Goal: Obtain resource: Download file/media

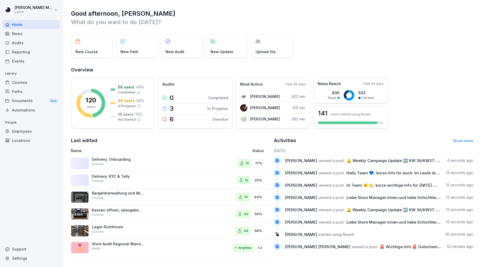
click at [30, 36] on div "News" at bounding box center [31, 33] width 57 height 9
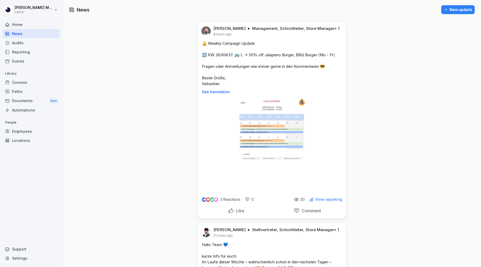
click at [204, 9] on div "New update" at bounding box center [458, 10] width 28 height 6
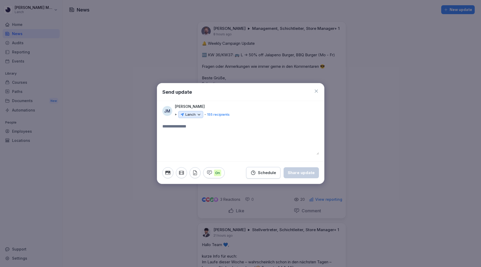
click at [193, 115] on p "Lanch" at bounding box center [190, 114] width 10 height 5
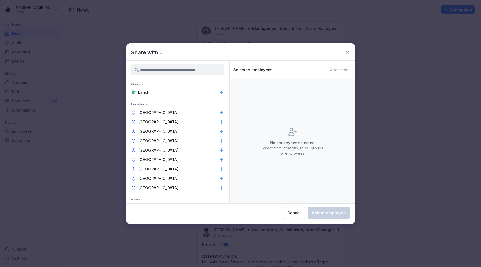
click at [204, 52] on icon at bounding box center [347, 52] width 5 height 5
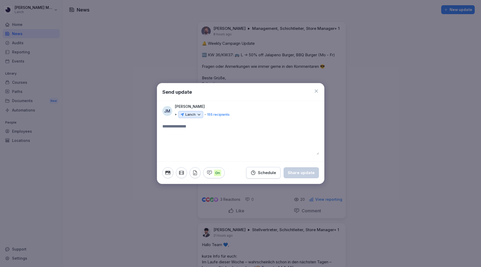
click at [204, 92] on icon at bounding box center [316, 91] width 3 height 3
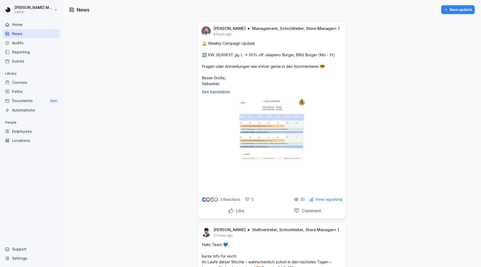
click at [204, 9] on div "New update" at bounding box center [458, 10] width 28 height 6
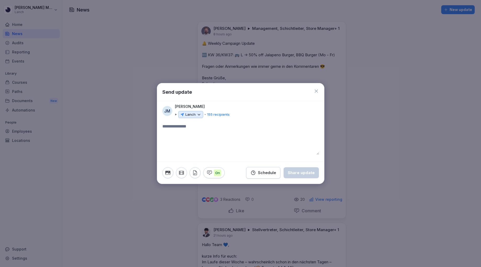
click at [194, 114] on p "Lanch" at bounding box center [190, 114] width 10 height 5
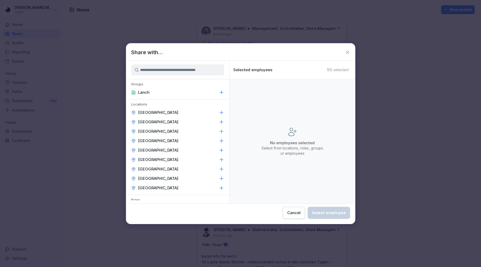
click at [204, 53] on icon at bounding box center [347, 52] width 3 height 3
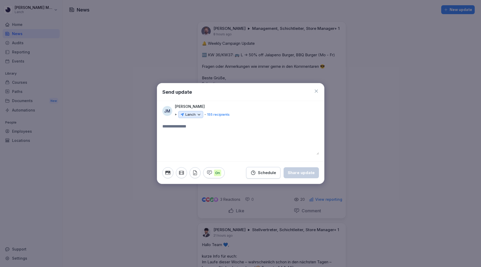
click at [204, 90] on icon at bounding box center [316, 91] width 3 height 3
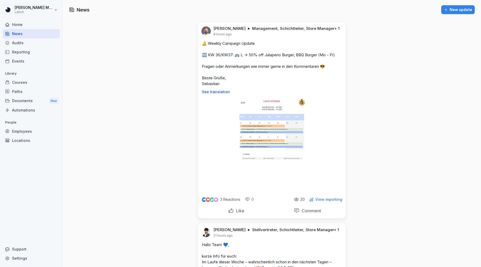
click at [204, 202] on p "View reporting" at bounding box center [328, 200] width 27 height 4
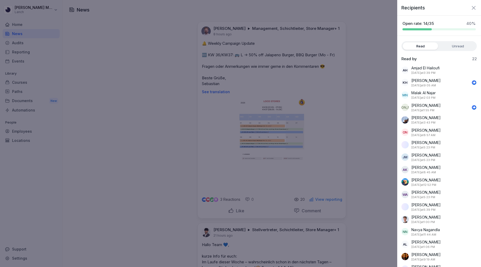
click at [204, 9] on icon "button" at bounding box center [474, 8] width 6 height 6
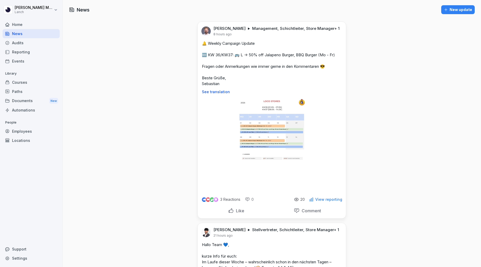
click at [204, 214] on div "Like" at bounding box center [236, 211] width 16 height 6
click at [25, 42] on div "Audits" at bounding box center [31, 42] width 57 height 9
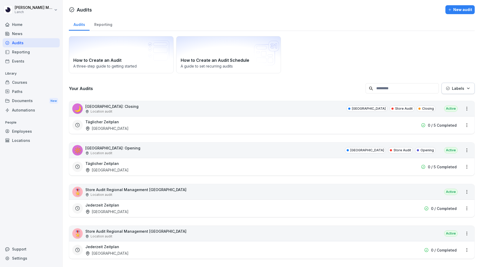
click at [21, 35] on div "News" at bounding box center [31, 33] width 57 height 9
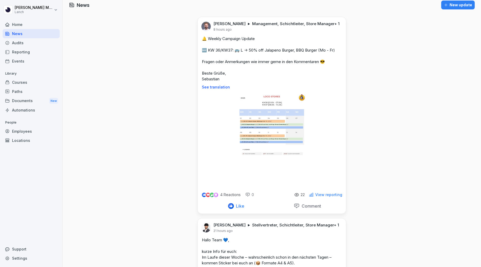
scroll to position [5, 0]
click at [25, 45] on div "Audits" at bounding box center [31, 42] width 57 height 9
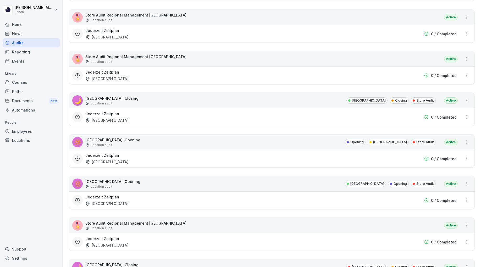
scroll to position [176, 0]
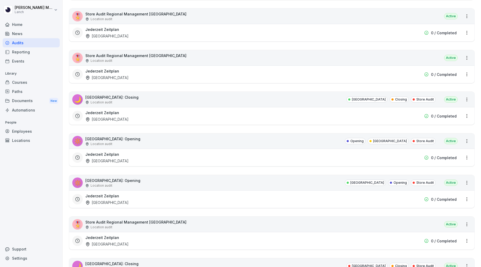
click at [175, 110] on div "Jederzeit Zeitplan [GEOGRAPHIC_DATA]" at bounding box center [238, 116] width 306 height 12
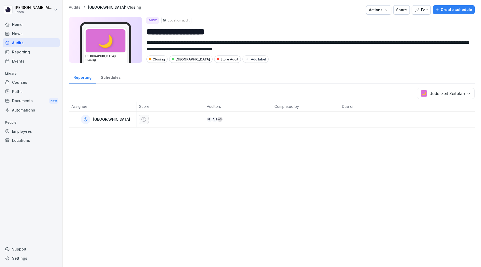
click at [77, 8] on p "Audits" at bounding box center [75, 7] width 12 height 4
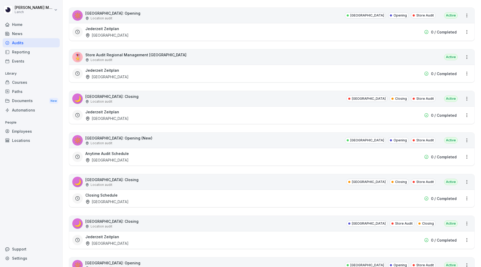
scroll to position [348, 0]
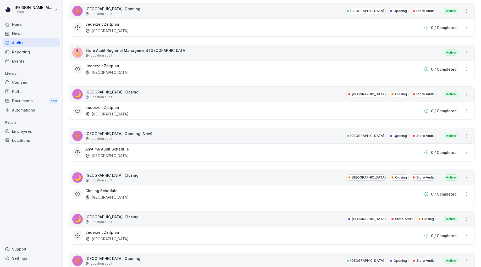
click at [150, 140] on div "🔆 [GEOGRAPHIC_DATA]: Opening (New) Location audit [GEOGRAPHIC_DATA] Opening Sto…" at bounding box center [271, 135] width 405 height 15
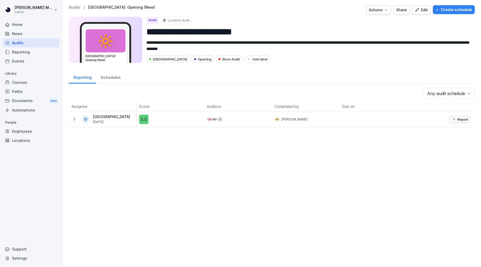
click at [74, 120] on icon at bounding box center [74, 119] width 4 height 4
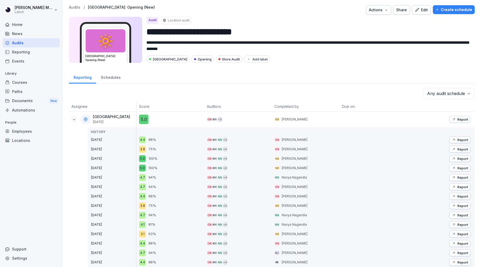
click at [204, 120] on icon "button" at bounding box center [454, 119] width 4 height 4
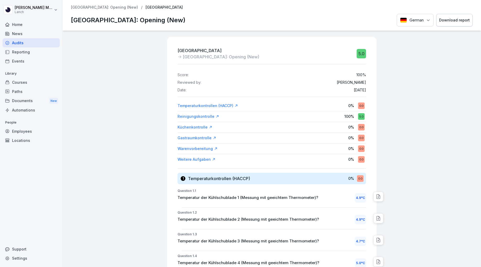
click at [19, 89] on div "Paths" at bounding box center [31, 91] width 57 height 9
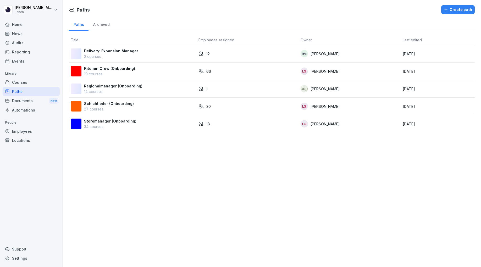
click at [100, 122] on p "Storemanager (Onboarding)" at bounding box center [110, 121] width 52 height 6
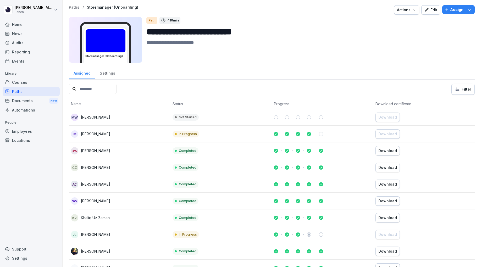
click at [431, 10] on div "Edit" at bounding box center [430, 10] width 13 height 6
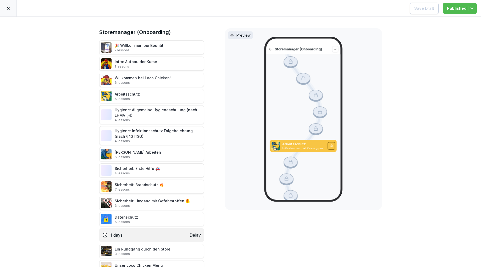
click at [10, 8] on icon at bounding box center [8, 8] width 4 height 4
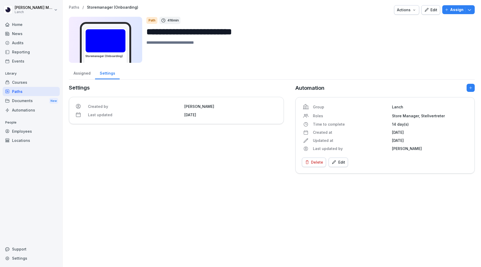
click at [78, 8] on p "Paths" at bounding box center [74, 7] width 10 height 4
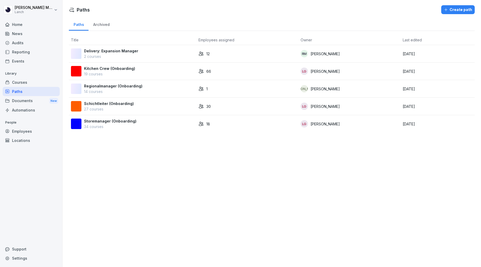
click at [27, 84] on div "Courses" at bounding box center [31, 82] width 57 height 9
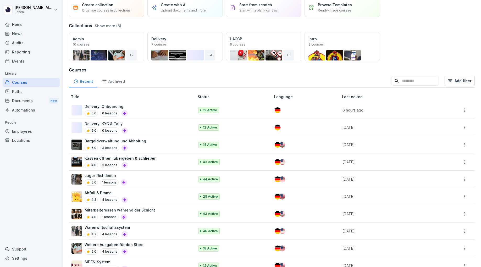
scroll to position [22, 0]
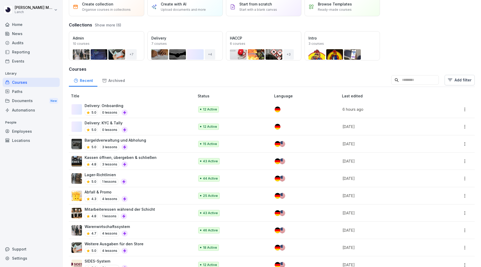
click at [147, 141] on div "Bargeldverwaltung und Abholung 5.0 3 lessons" at bounding box center [131, 144] width 118 height 13
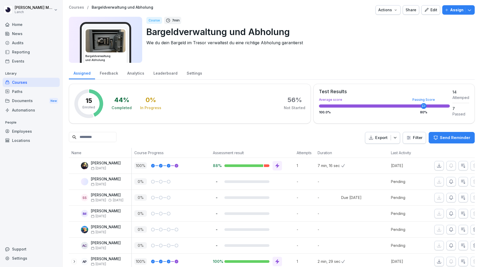
click at [434, 9] on div "Edit" at bounding box center [430, 10] width 13 height 6
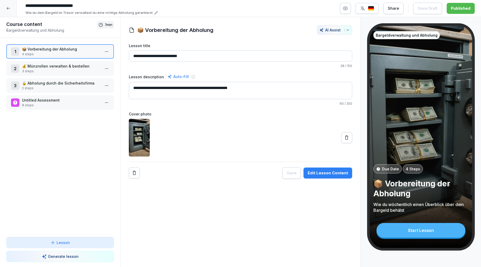
click at [8, 6] on icon at bounding box center [8, 8] width 4 height 4
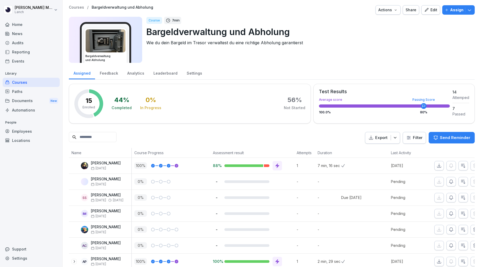
click at [31, 52] on div "Reporting" at bounding box center [31, 51] width 57 height 9
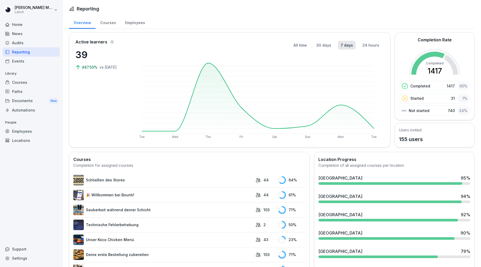
click at [129, 24] on div "Employees" at bounding box center [134, 21] width 29 height 13
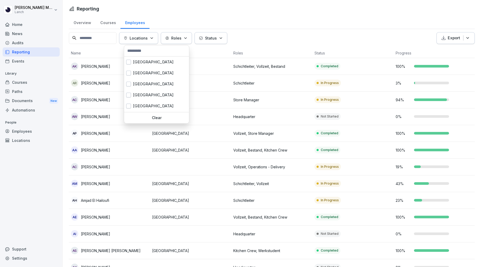
click at [154, 35] on div "Locations" at bounding box center [139, 38] width 30 height 6
click at [146, 62] on div "[GEOGRAPHIC_DATA]" at bounding box center [156, 62] width 65 height 11
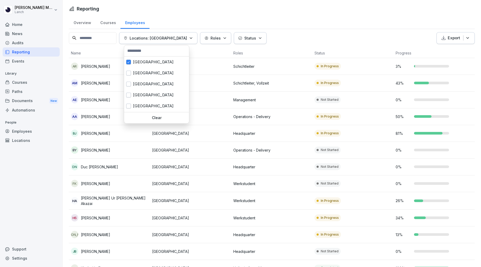
click at [155, 20] on html "Jonas Meynert Lanch Home News Audits Reporting Events Library Courses Paths Doc…" at bounding box center [240, 133] width 481 height 267
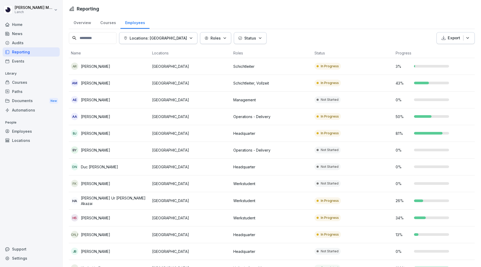
click at [85, 22] on div "Overview" at bounding box center [82, 21] width 27 height 13
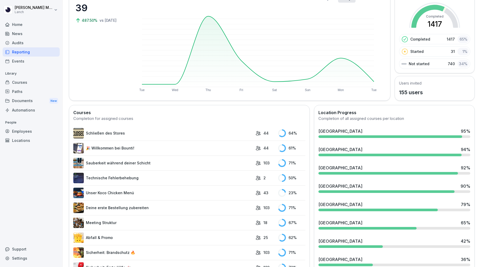
scroll to position [51, 0]
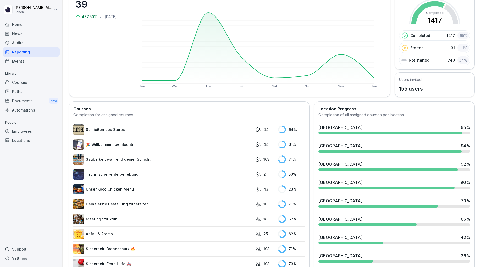
click at [28, 101] on div "Documents New" at bounding box center [31, 101] width 57 height 10
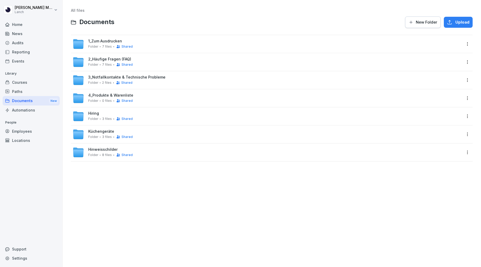
click at [129, 148] on div "Hinweisschilder Folder 8 files Shared" at bounding box center [110, 152] width 45 height 10
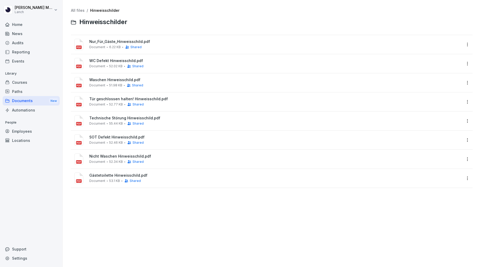
click at [160, 62] on span "WC Defekt Hinweisschild.pdf" at bounding box center [275, 61] width 372 height 4
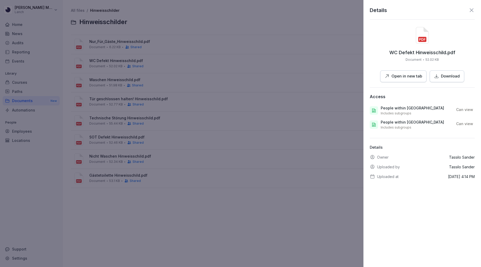
click at [473, 7] on icon at bounding box center [472, 10] width 6 height 6
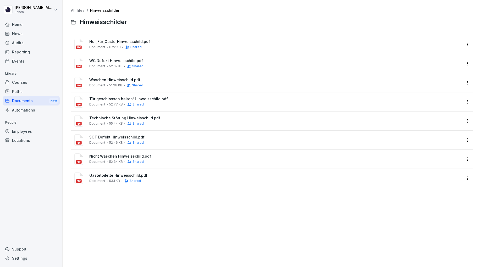
click at [28, 101] on div "Documents New" at bounding box center [31, 101] width 57 height 10
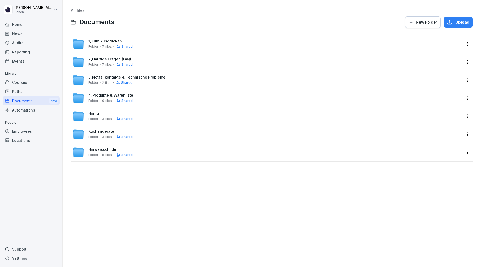
click at [141, 133] on div "Küchengeräte Folder 3 files Shared" at bounding box center [267, 135] width 389 height 12
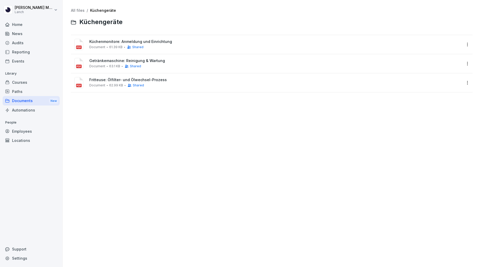
click at [78, 10] on link "All files" at bounding box center [78, 10] width 14 height 4
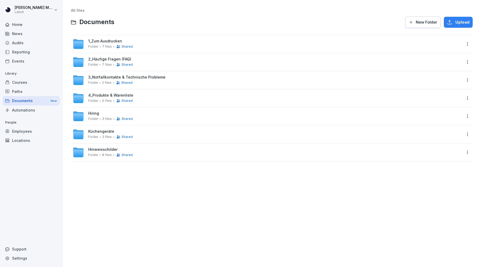
click at [131, 129] on div "Küchengeräte Folder 3 files Shared" at bounding box center [267, 135] width 389 height 12
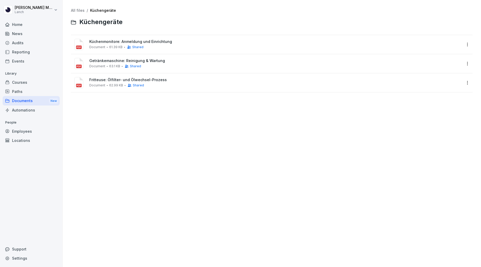
click at [187, 84] on div "Fritteuse: Ölfilter- und Ölwechsel-Prozess Document 62.99 KB Shared" at bounding box center [275, 83] width 372 height 10
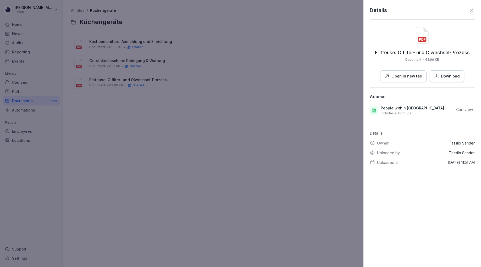
click at [471, 9] on icon at bounding box center [472, 10] width 6 height 6
